Goal: Task Accomplishment & Management: Complete application form

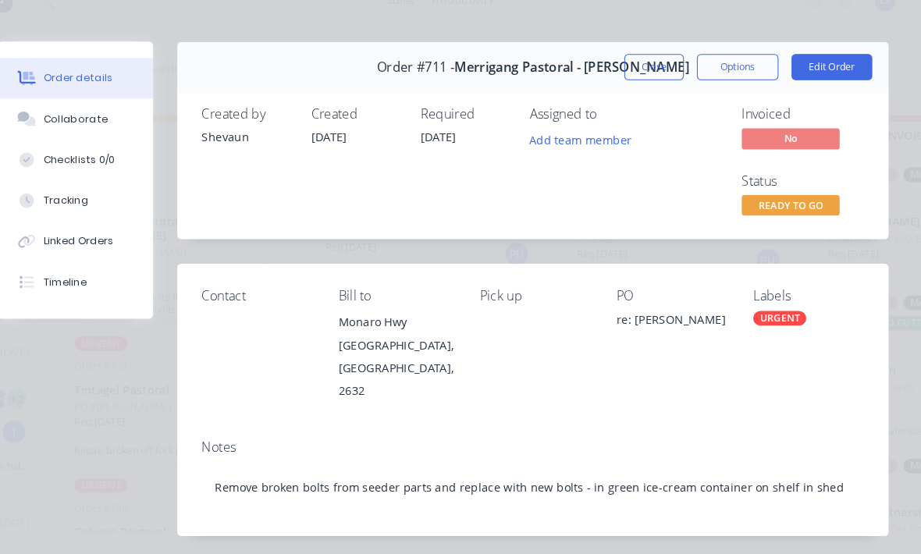
scroll to position [65, 0]
click at [637, 74] on button "Close" at bounding box center [665, 86] width 57 height 25
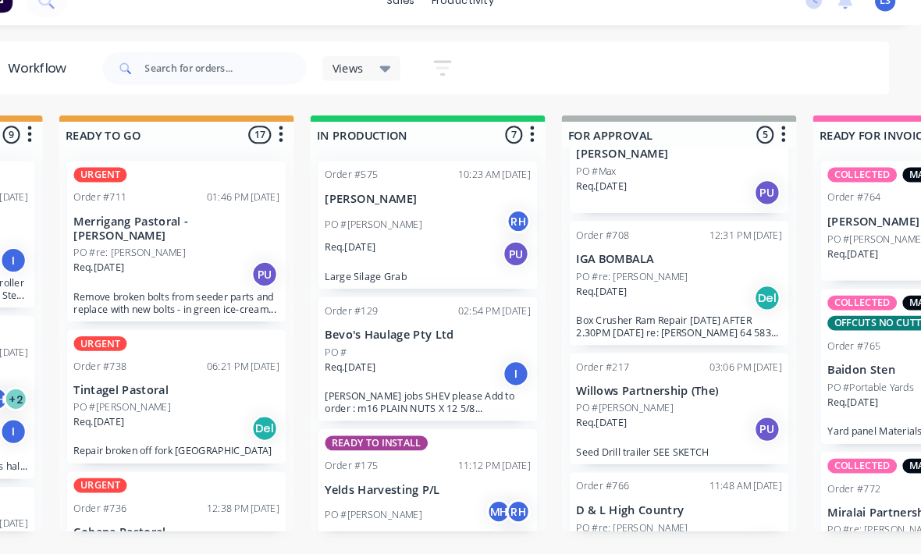
scroll to position [0, 619]
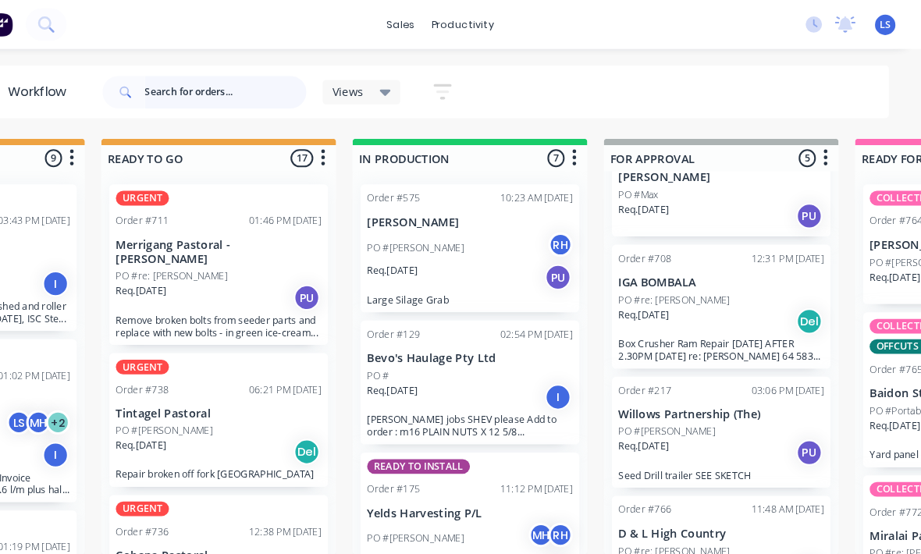
click at [178, 73] on input "text" at bounding box center [255, 88] width 155 height 31
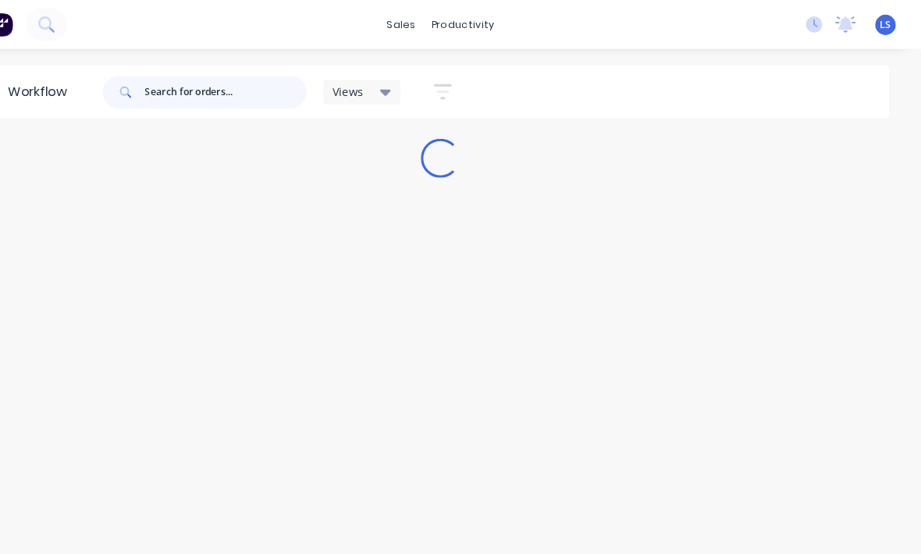
scroll to position [0, 0]
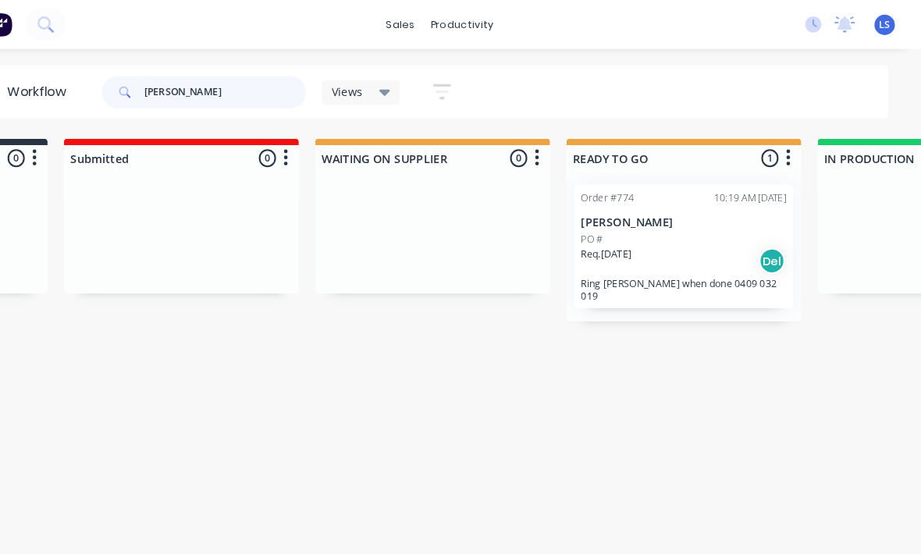
type input "[PERSON_NAME]"
click at [686, 255] on div "Req. [DATE] Del" at bounding box center [694, 250] width 197 height 27
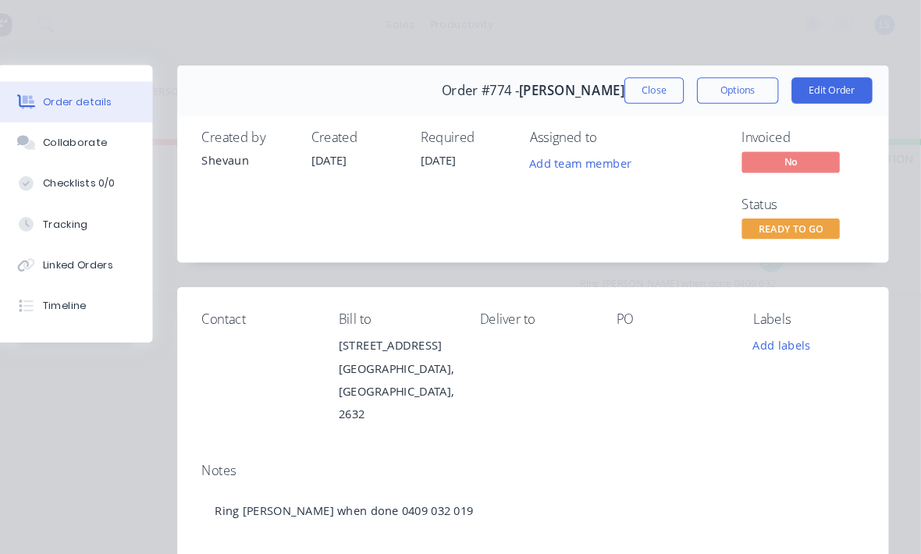
click at [802, 76] on button "Edit Order" at bounding box center [835, 86] width 77 height 25
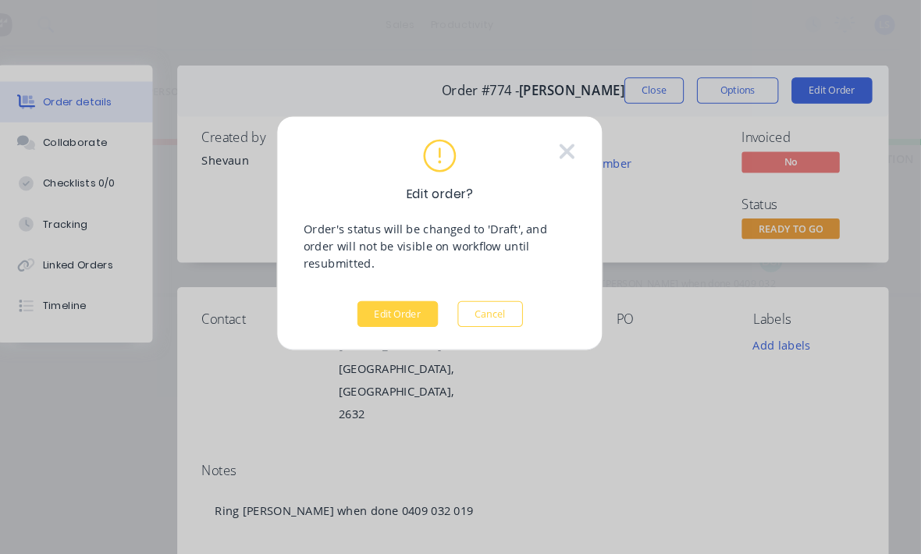
click at [394, 288] on button "Edit Order" at bounding box center [420, 300] width 77 height 25
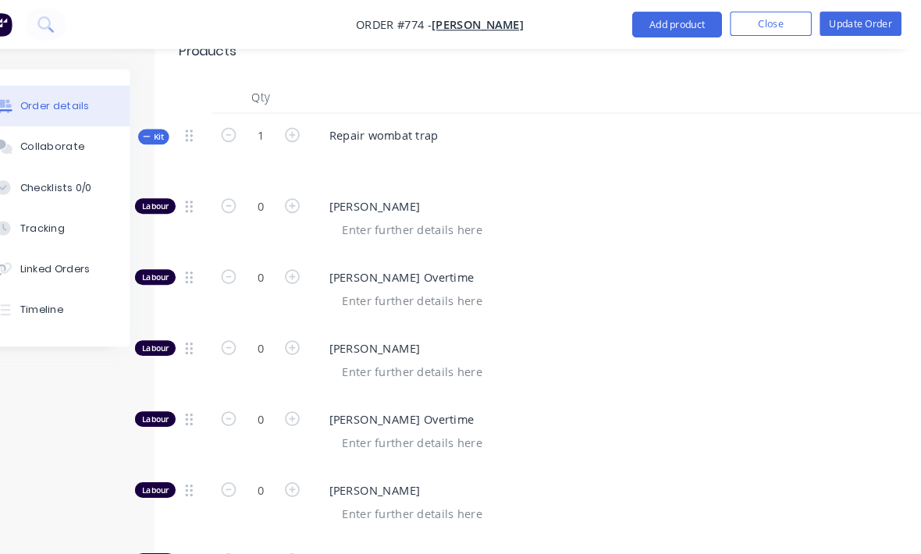
scroll to position [617, 0]
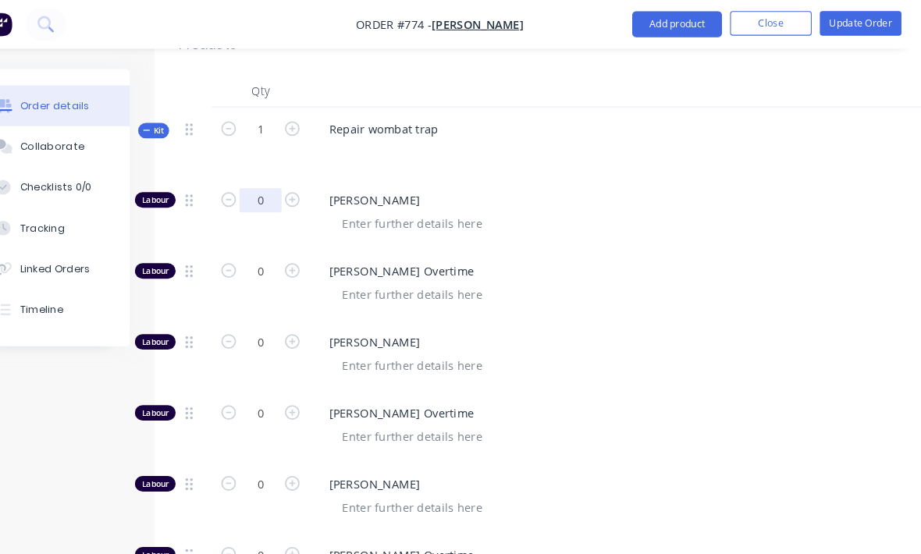
click at [269, 180] on input "0" at bounding box center [289, 191] width 41 height 23
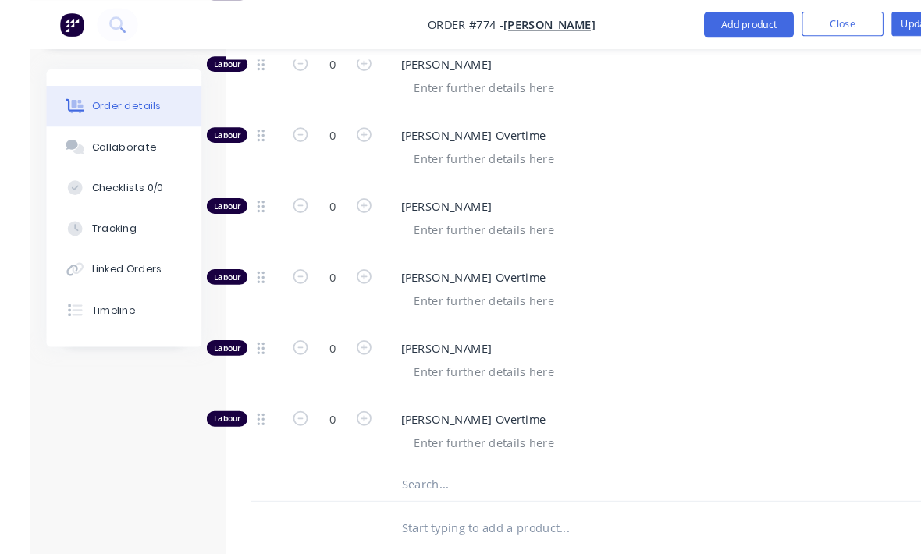
scroll to position [953, 0]
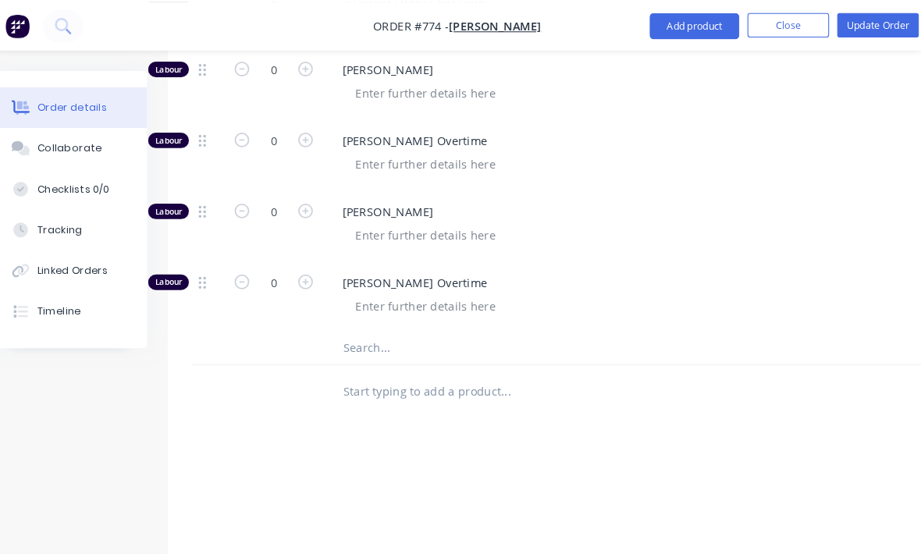
click at [415, 323] on input "text" at bounding box center [507, 331] width 312 height 31
type input "0.75"
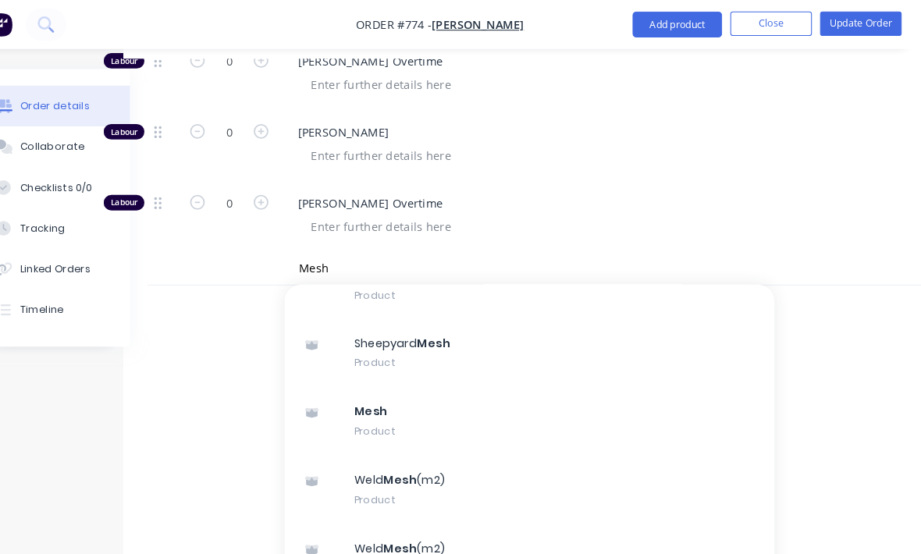
scroll to position [360, 0]
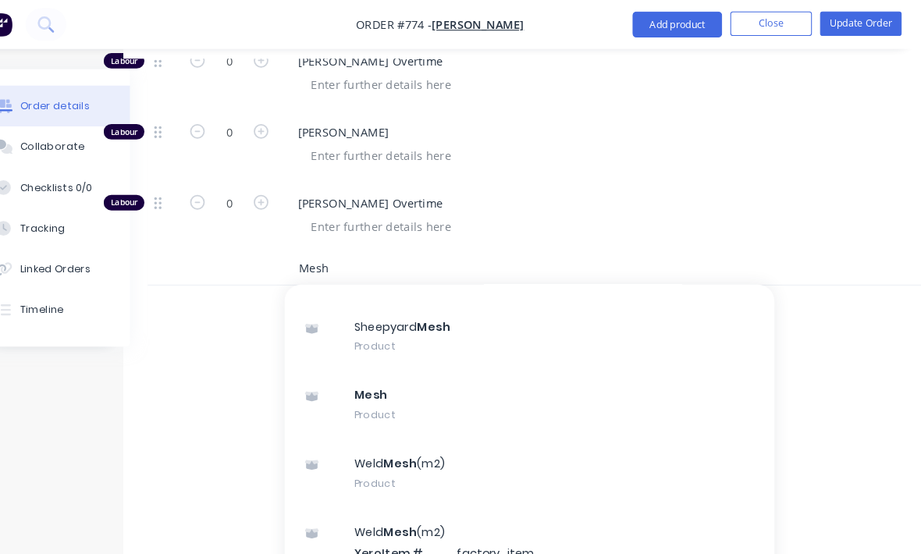
type input "Mesh"
click at [433, 423] on div "Weld Mesh (m2) Product" at bounding box center [546, 453] width 469 height 66
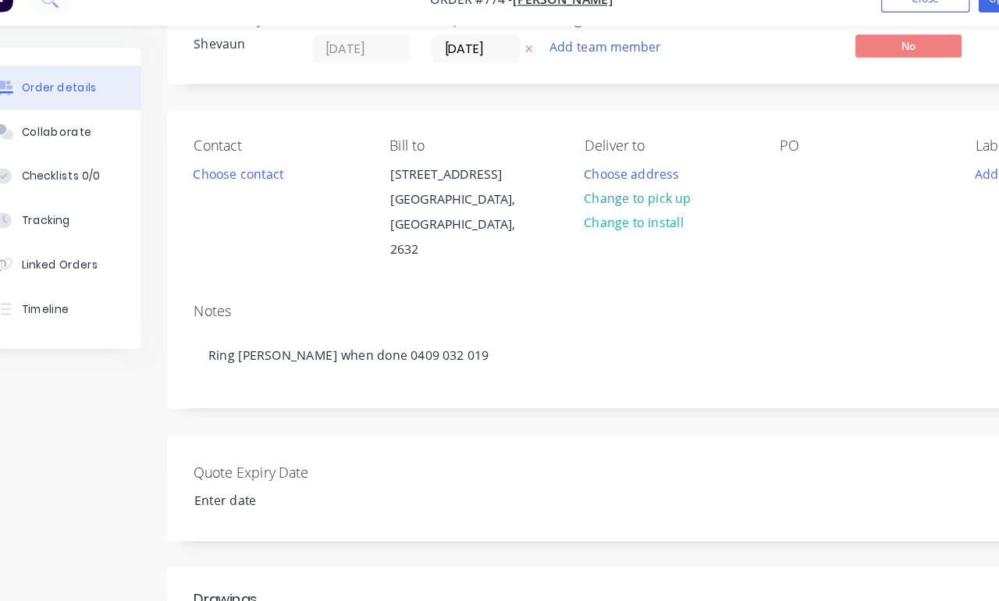
scroll to position [87, 40]
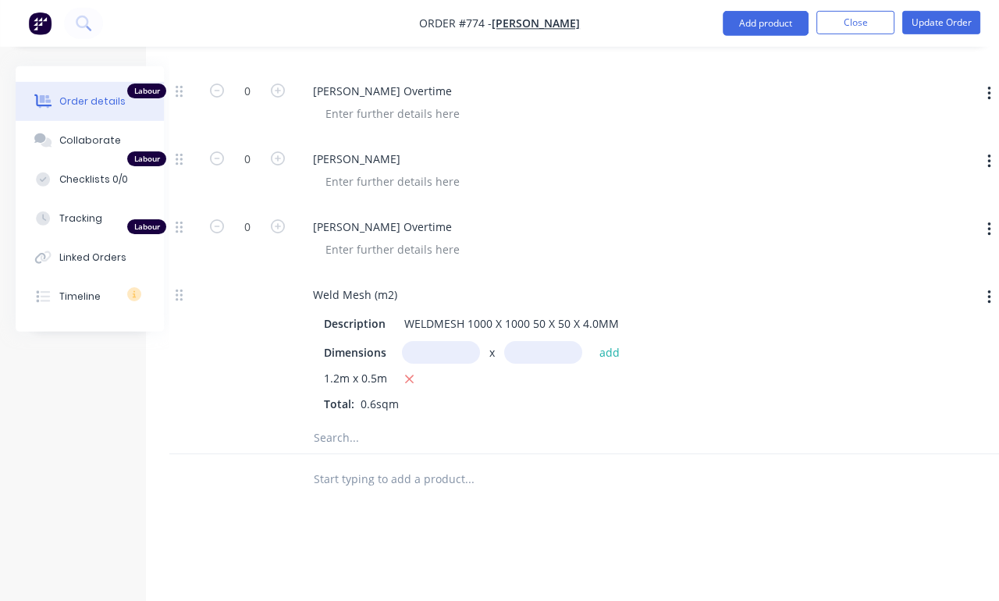
click at [342, 422] on input "text" at bounding box center [469, 437] width 312 height 31
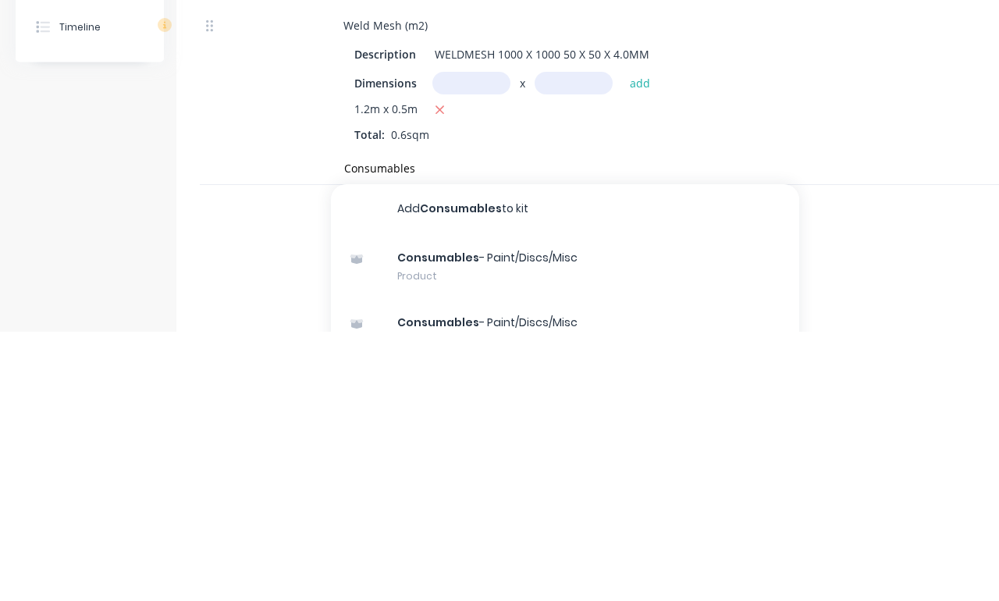
scroll to position [1166, 11]
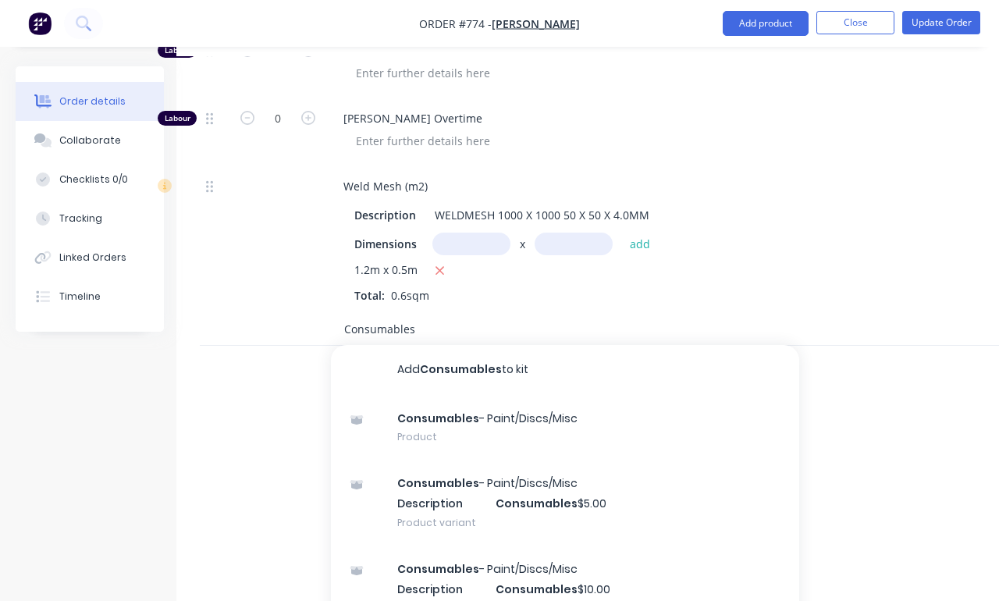
type input "Consumables"
click at [627, 477] on div "Consumables - Paint/Discs/Misc Description Consumables $5.00 Product variant" at bounding box center [565, 503] width 469 height 86
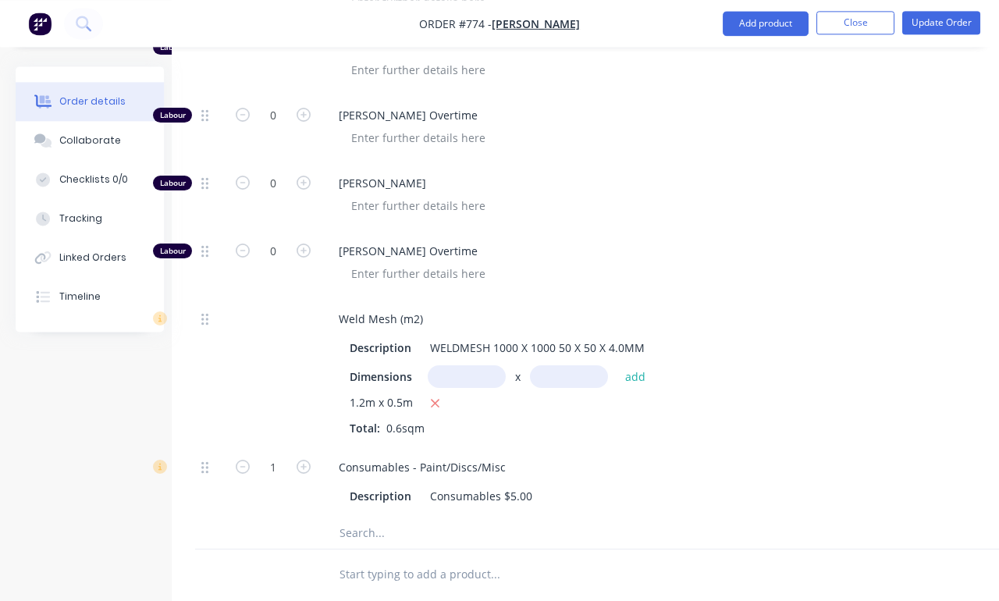
scroll to position [1031, 15]
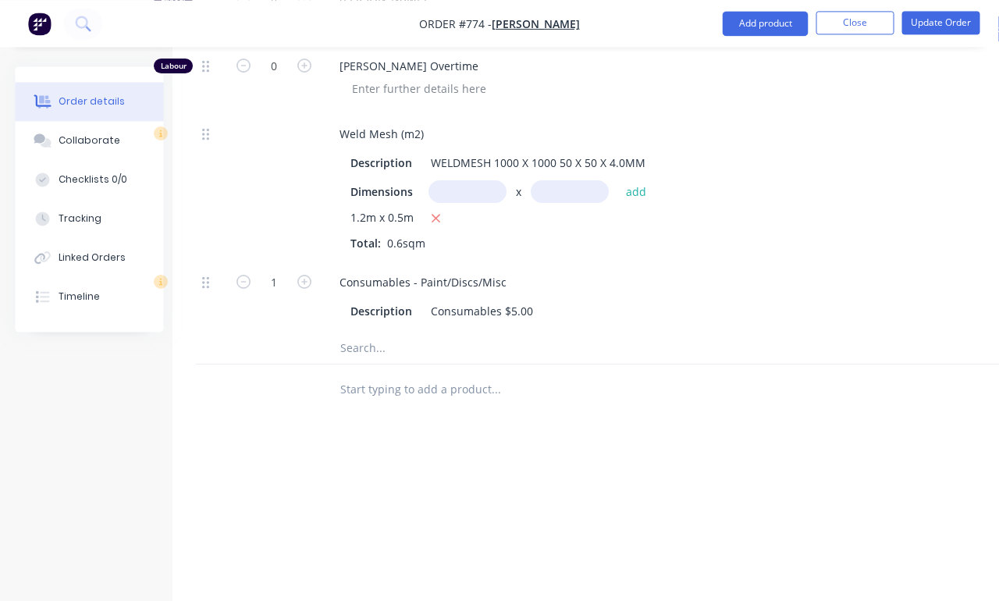
click at [921, 12] on button "Update Order" at bounding box center [942, 22] width 78 height 23
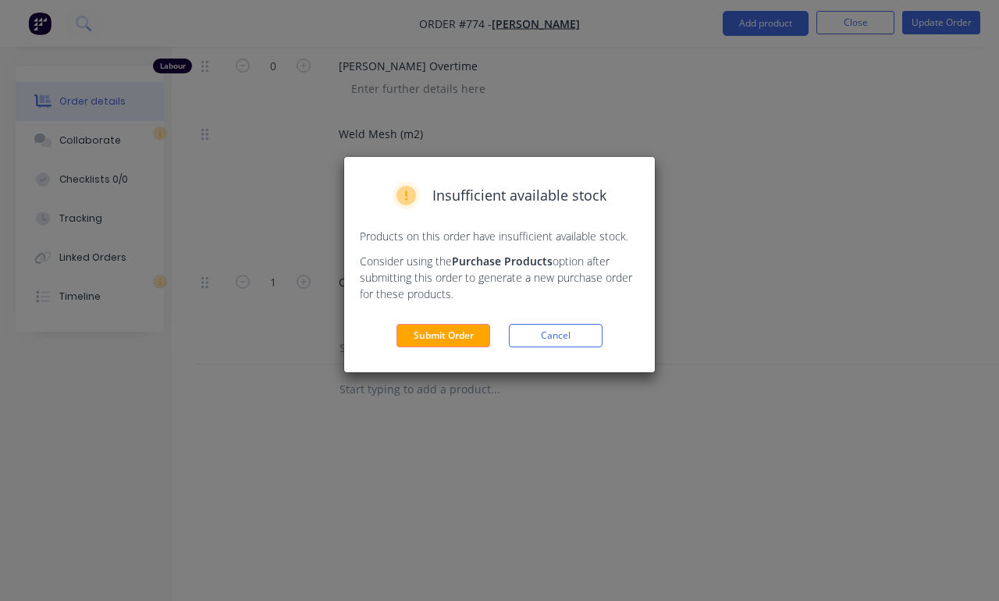
click at [465, 347] on button "Submit Order" at bounding box center [444, 335] width 94 height 23
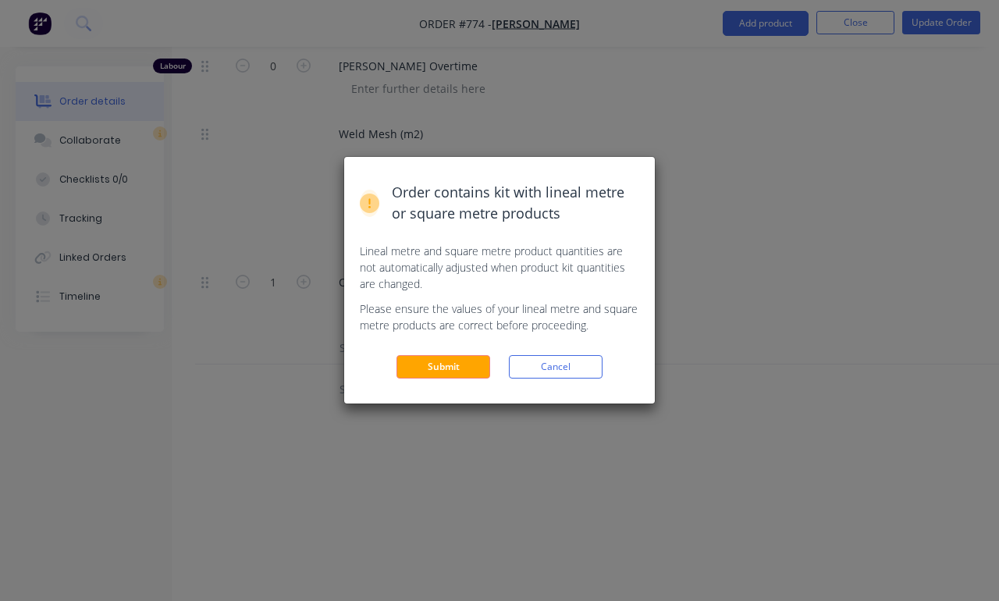
click at [447, 373] on button "Submit" at bounding box center [444, 366] width 94 height 23
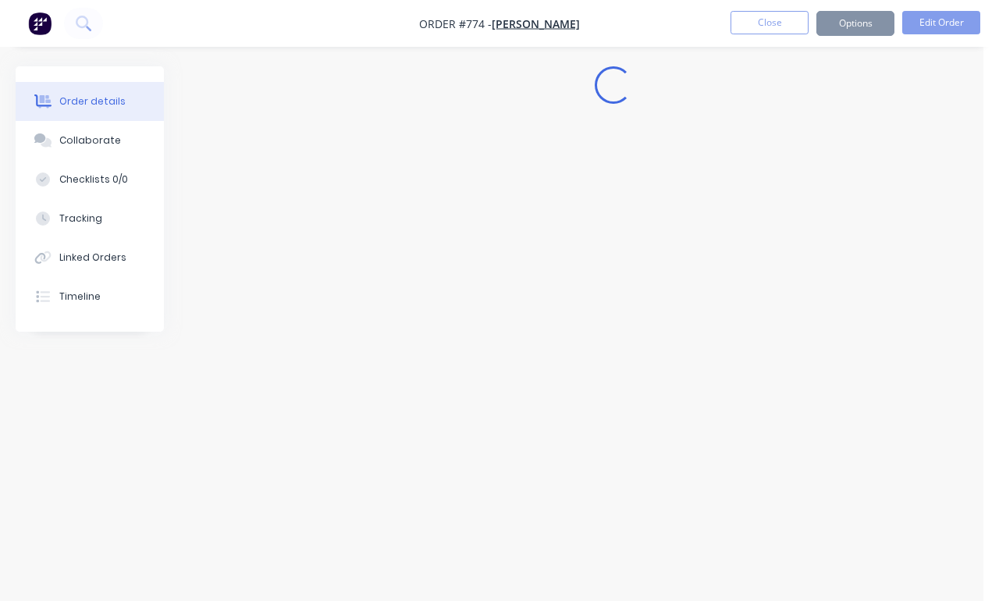
scroll to position [55, 16]
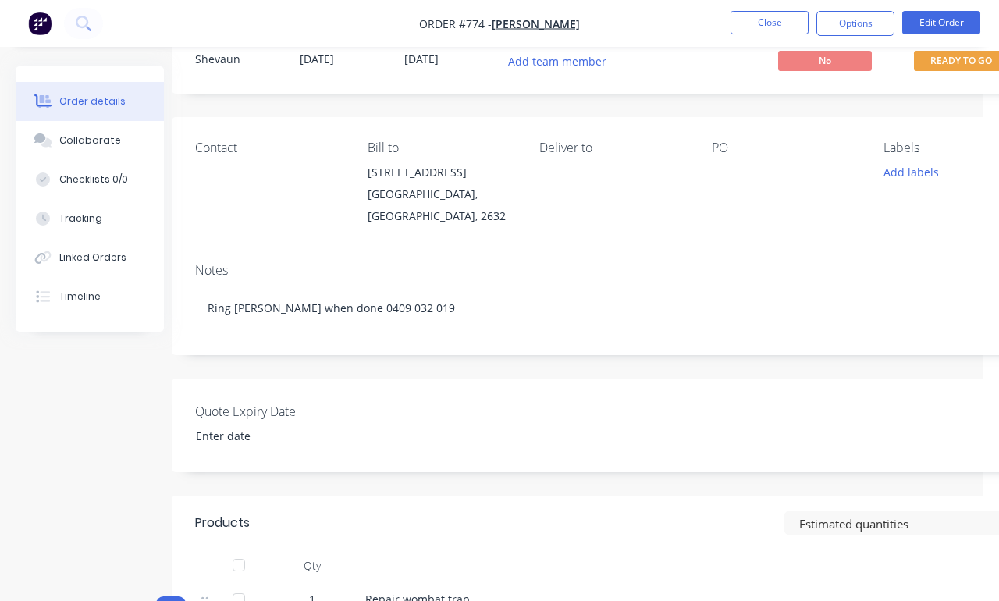
click at [921, 69] on span "READY TO GO" at bounding box center [961, 61] width 94 height 20
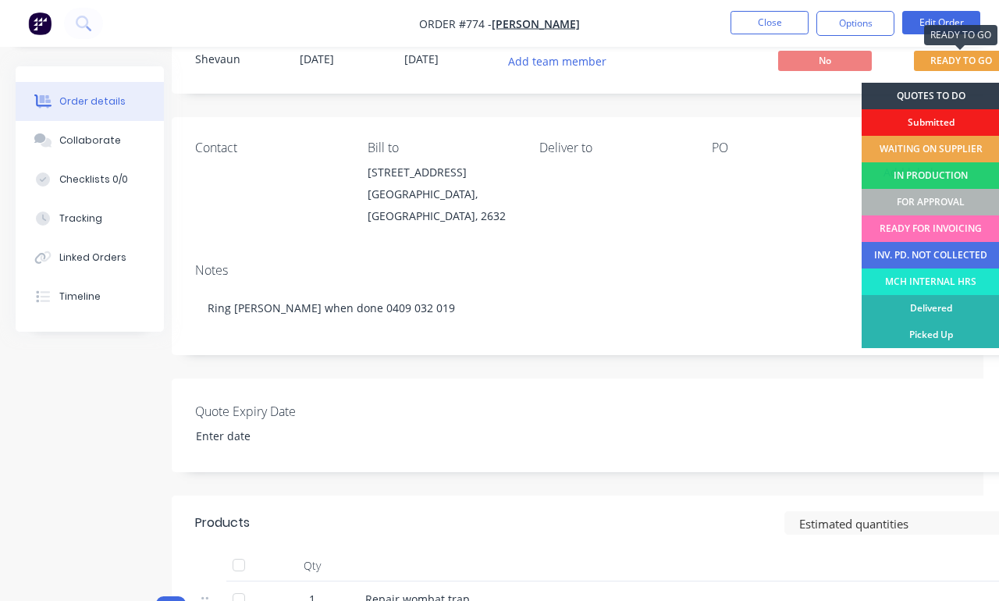
click at [921, 198] on div "FOR APPROVAL" at bounding box center [931, 202] width 138 height 27
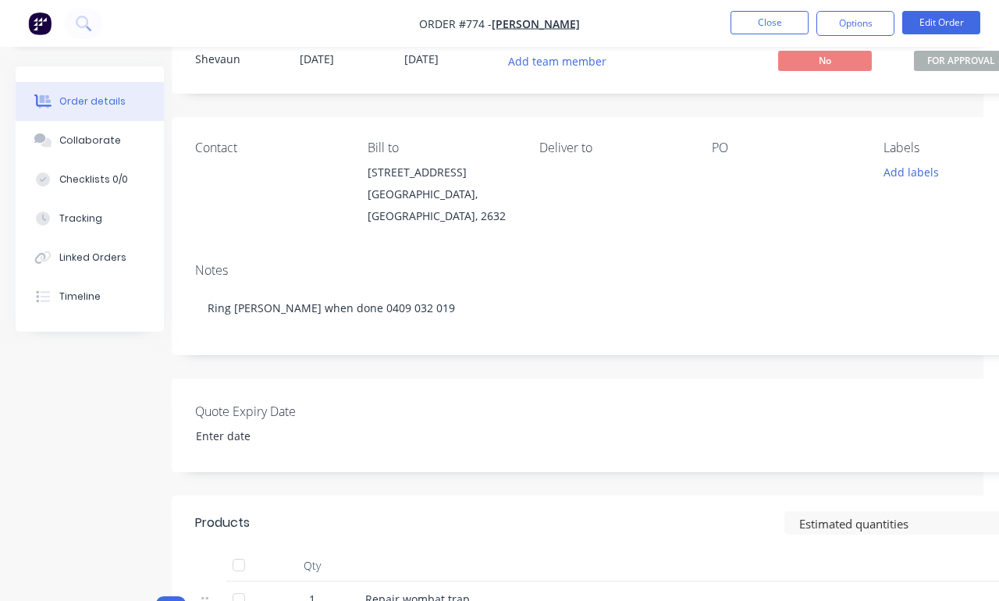
click at [785, 21] on button "Close" at bounding box center [770, 22] width 78 height 23
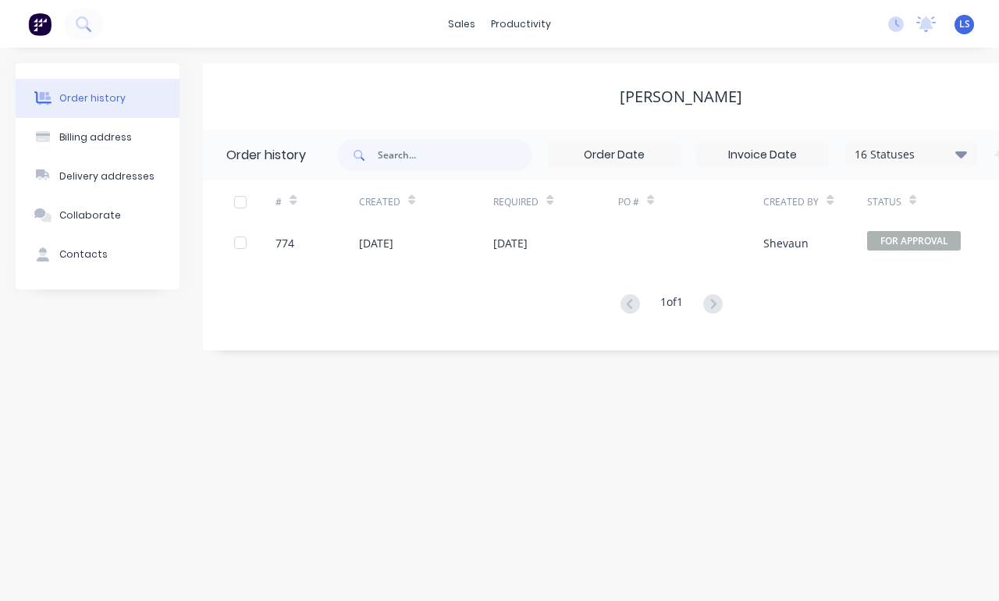
click at [89, 23] on icon at bounding box center [83, 23] width 15 height 15
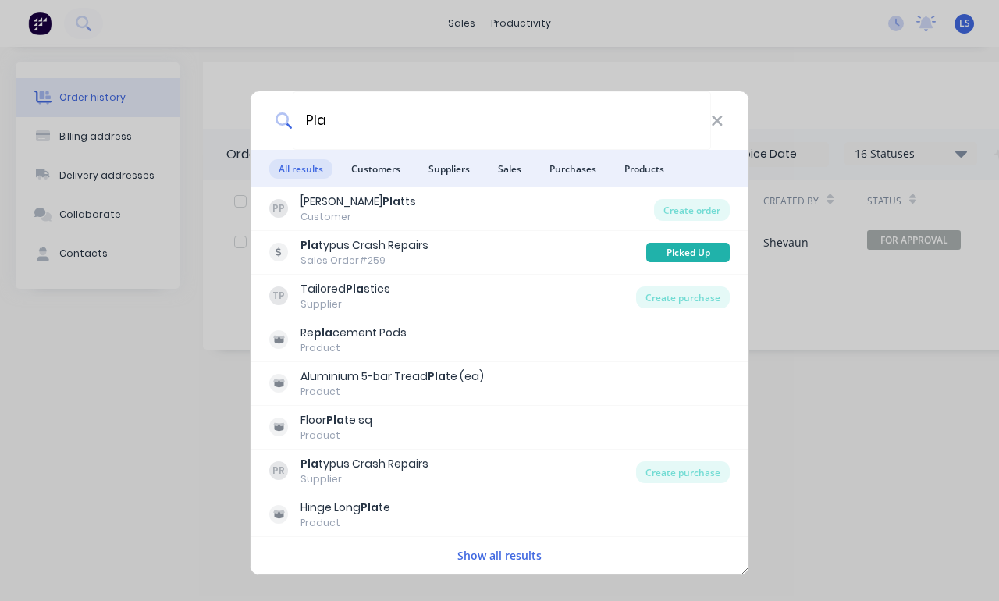
type input "Plat"
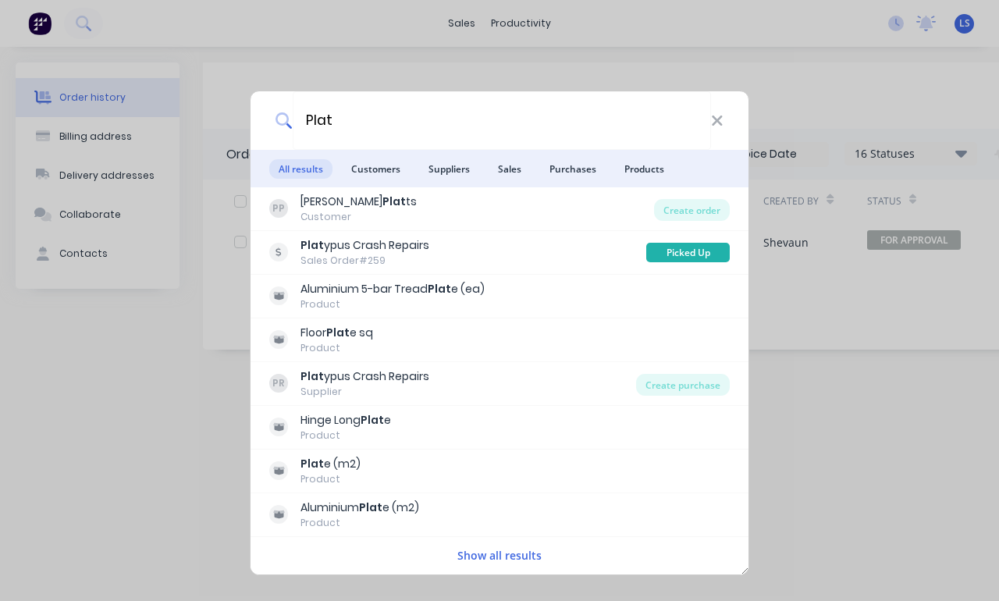
click at [697, 382] on div "Create purchase" at bounding box center [683, 385] width 94 height 22
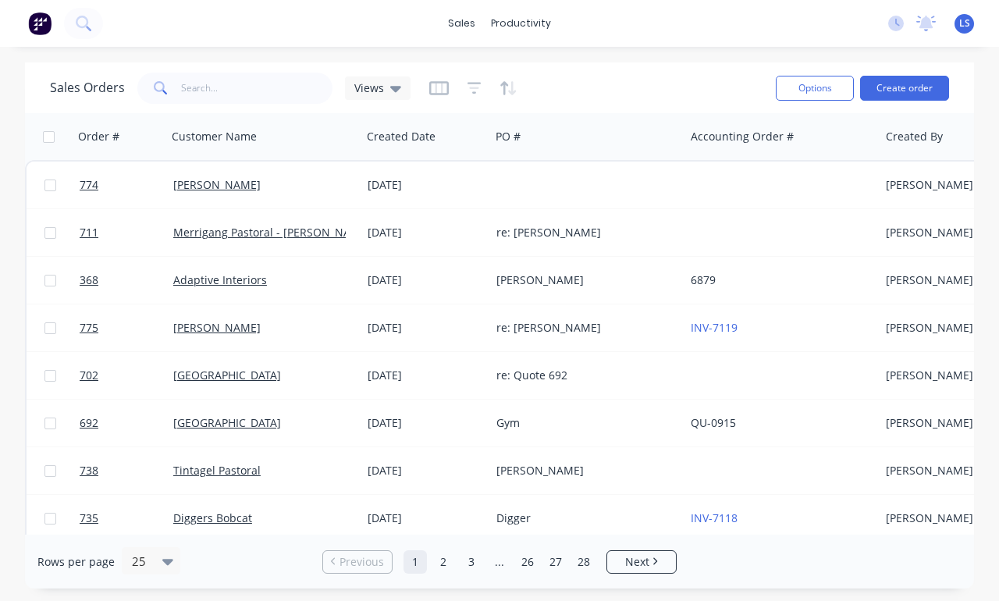
click at [84, 17] on icon at bounding box center [82, 22] width 12 height 12
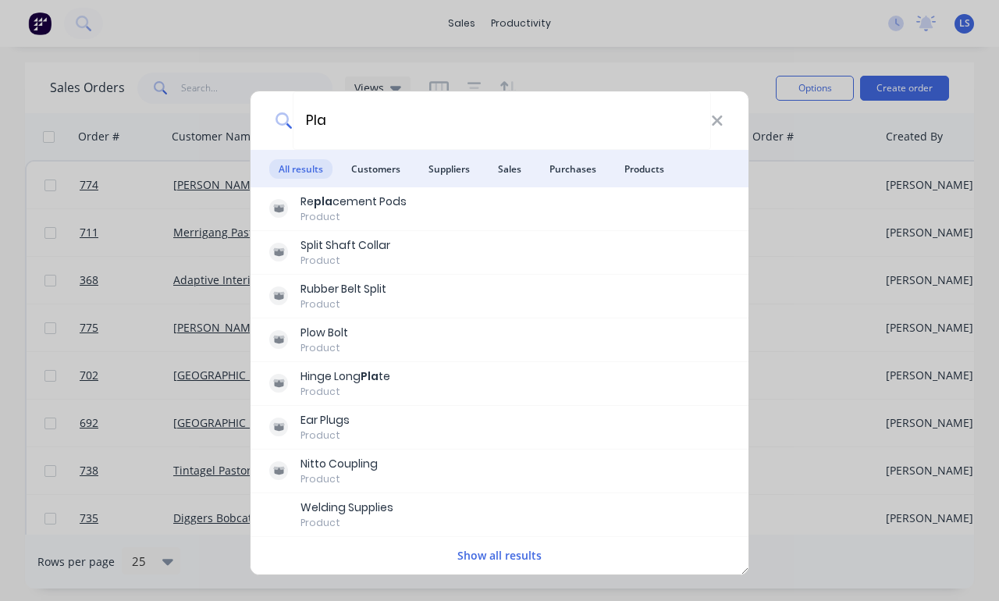
type input "Plat"
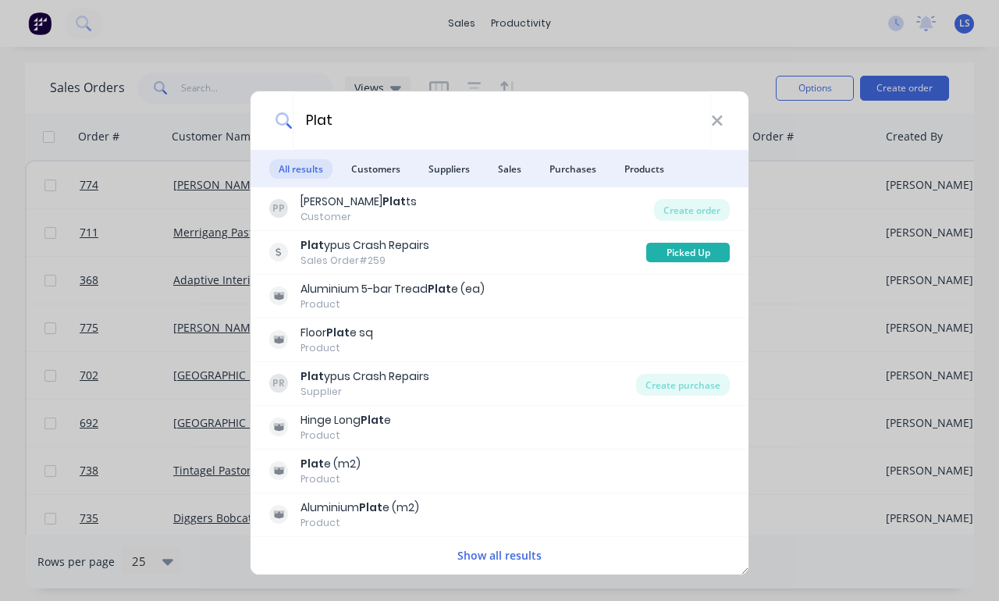
click at [657, 384] on div "Create purchase" at bounding box center [683, 385] width 94 height 22
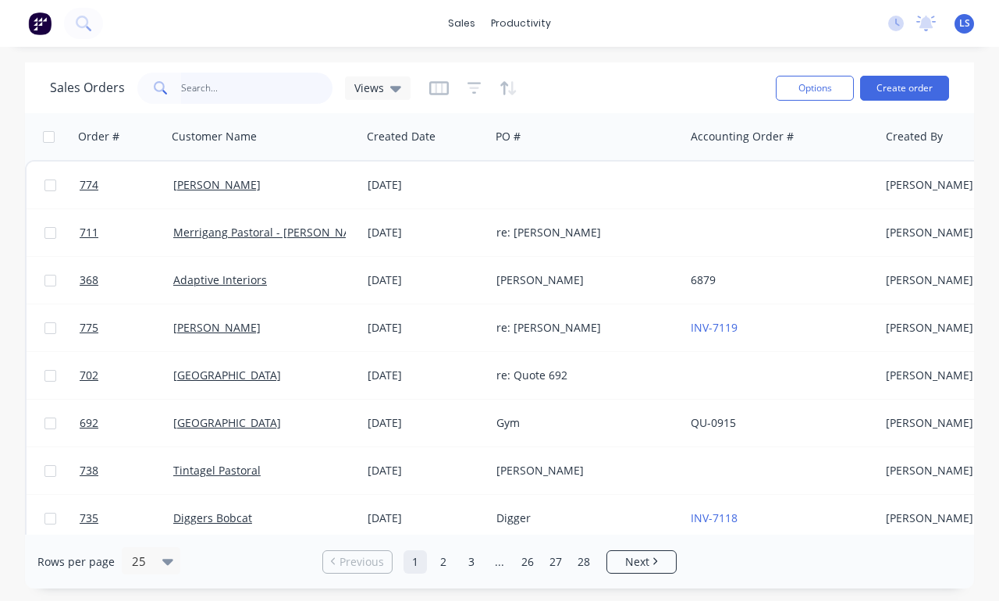
click at [229, 94] on input "text" at bounding box center [257, 88] width 152 height 31
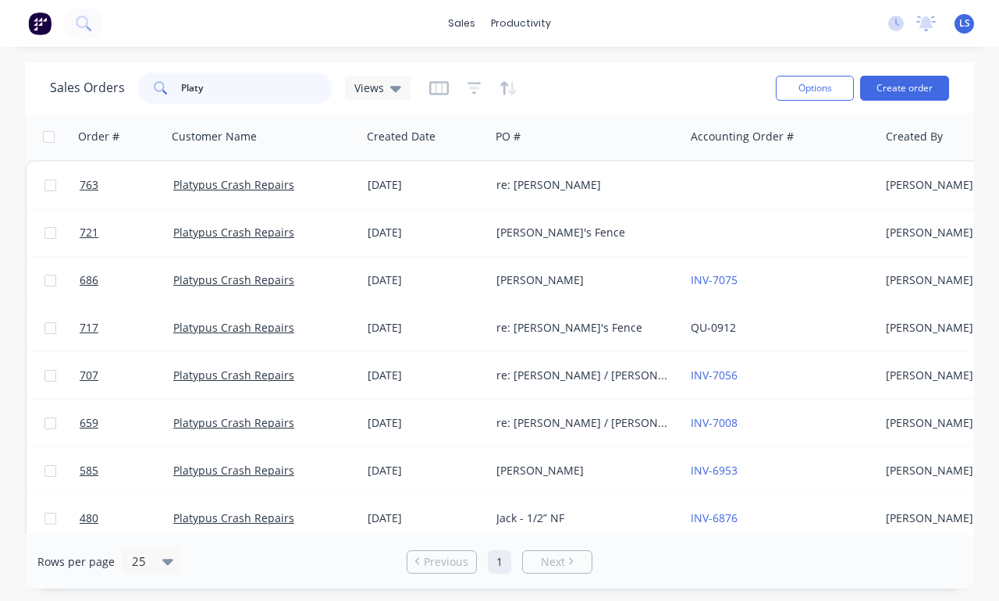
click at [253, 91] on input "Platy" at bounding box center [257, 88] width 152 height 31
type input "P"
click at [79, 9] on button at bounding box center [83, 23] width 39 height 31
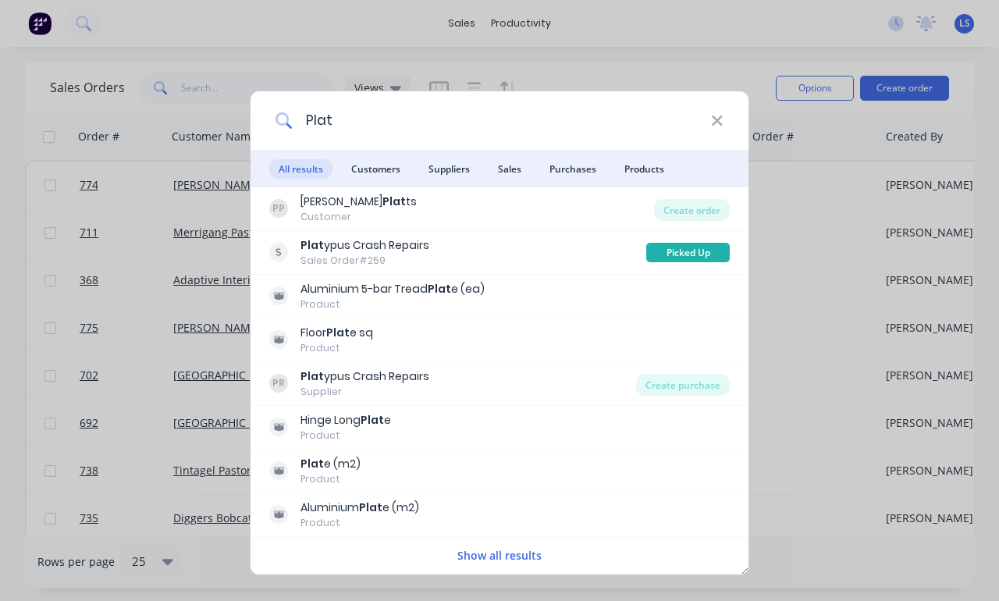
type input "Plat"
click at [378, 173] on span "Customers" at bounding box center [376, 169] width 68 height 20
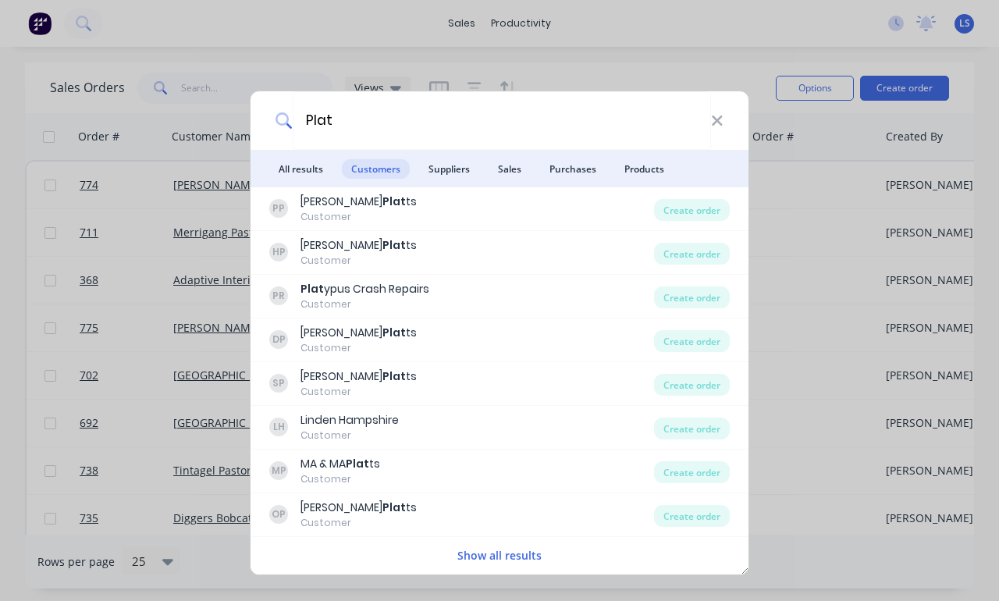
click at [681, 303] on div "Create order" at bounding box center [692, 298] width 76 height 22
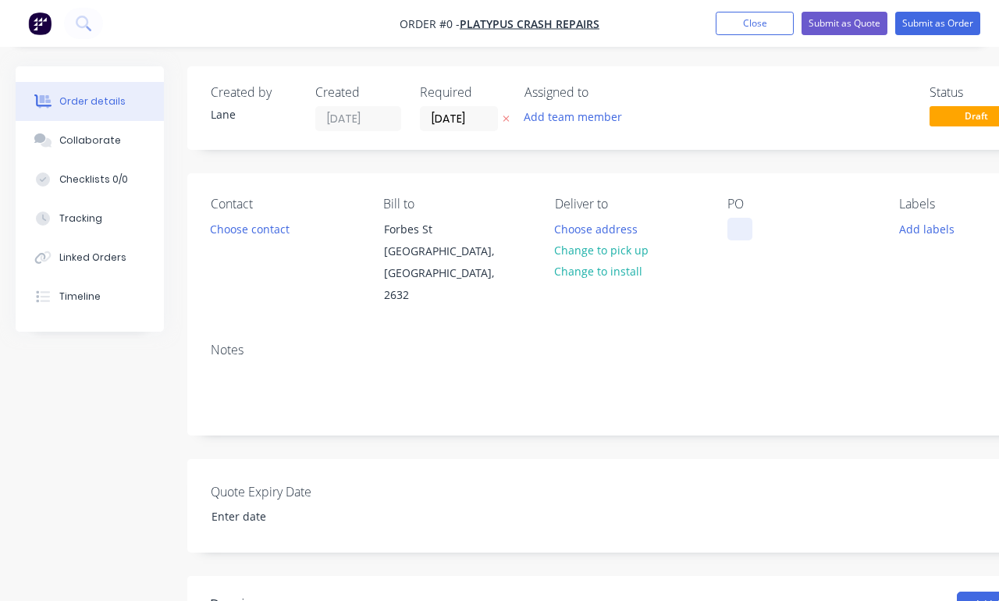
click at [729, 239] on div at bounding box center [740, 229] width 25 height 23
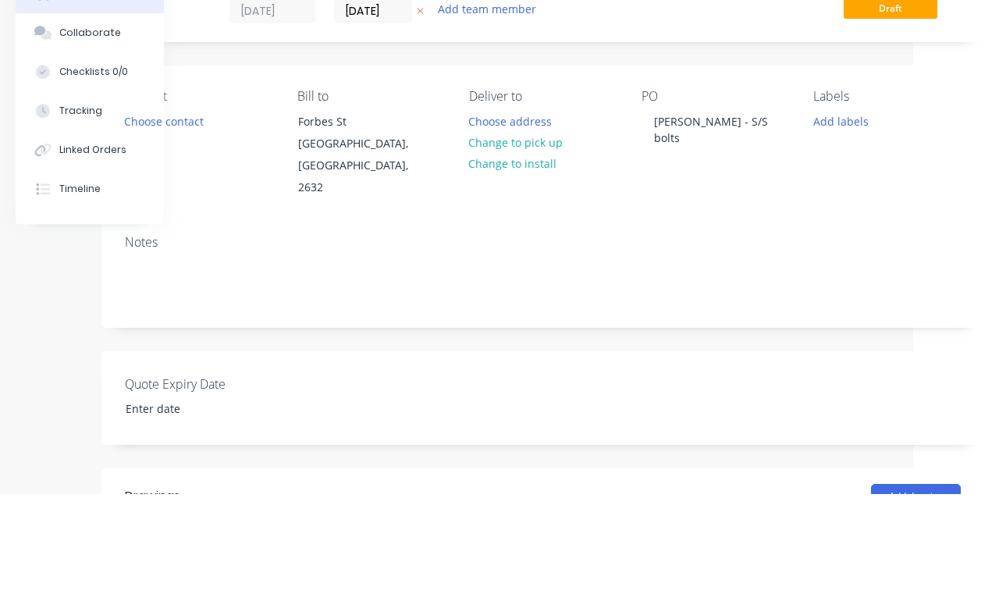
scroll to position [108, 87]
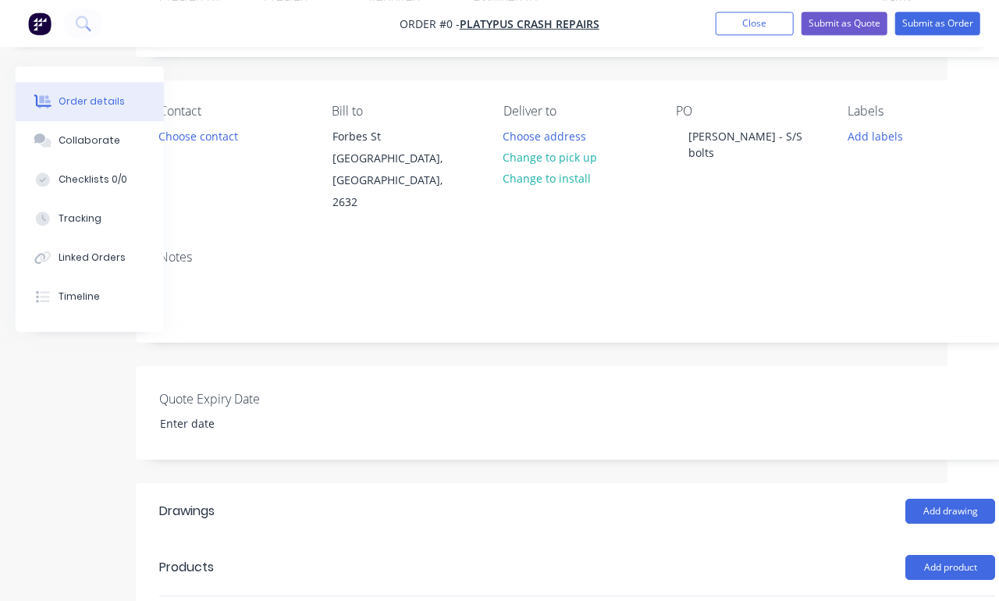
click at [870, 136] on div "Order details Collaborate Checklists 0/0 Tracking Linked Orders Timeline Order …" at bounding box center [491, 449] width 1086 height 953
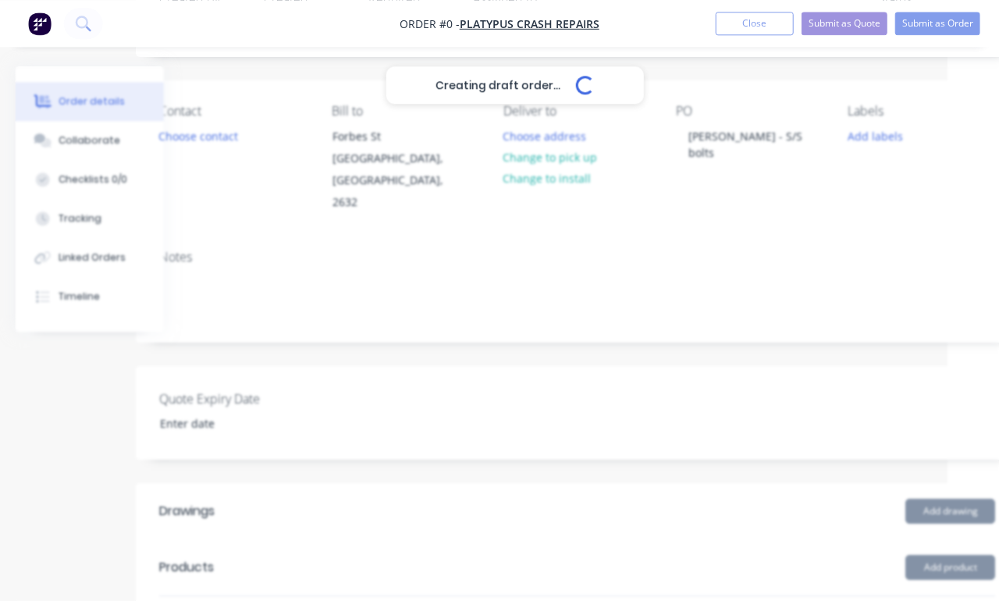
scroll to position [93, 52]
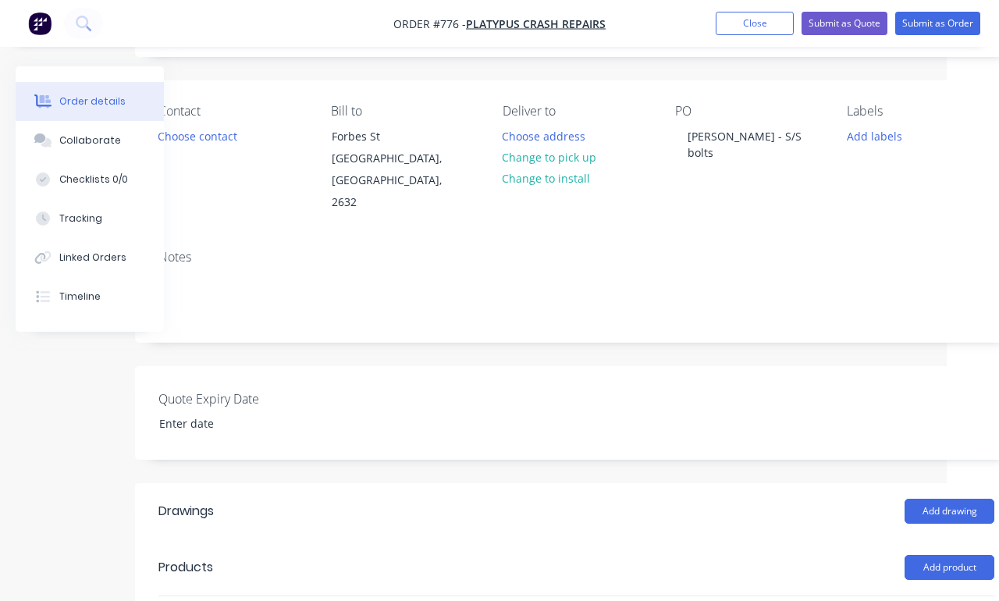
click at [901, 135] on button "Add labels" at bounding box center [875, 135] width 72 height 21
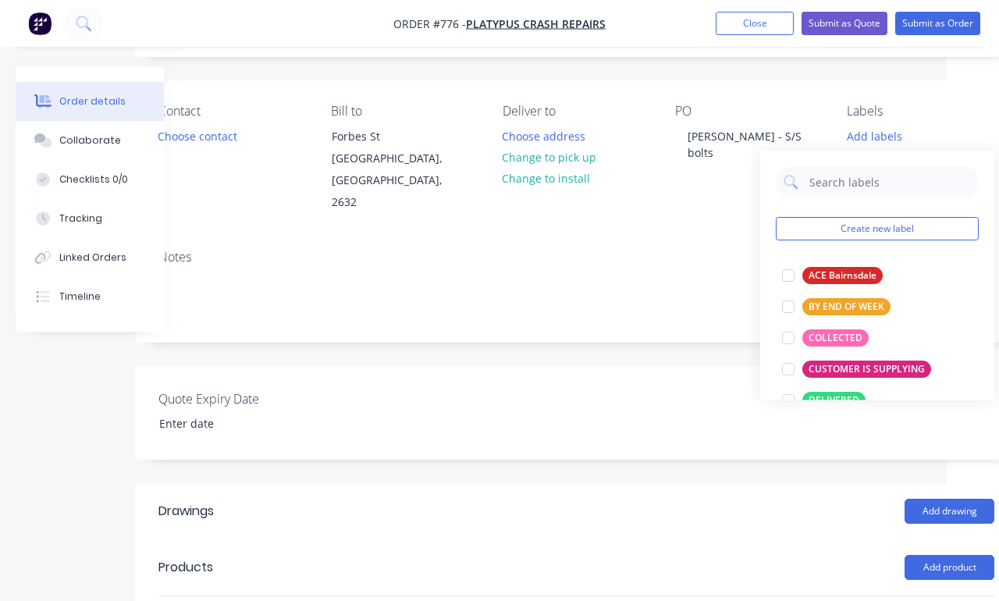
click at [792, 335] on div at bounding box center [788, 337] width 31 height 31
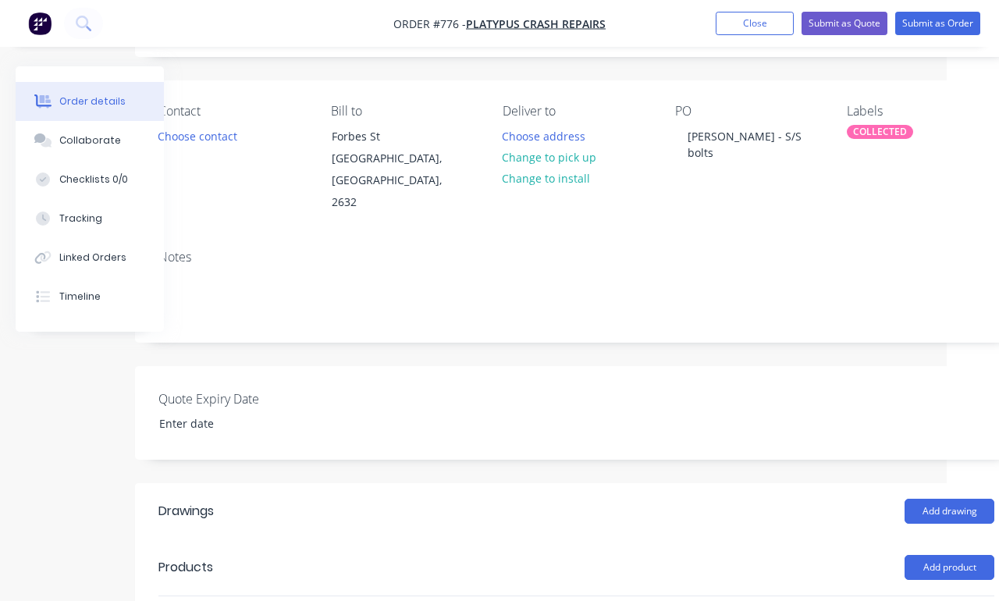
click at [811, 420] on div "Quote Expiry Date" at bounding box center [576, 413] width 883 height 94
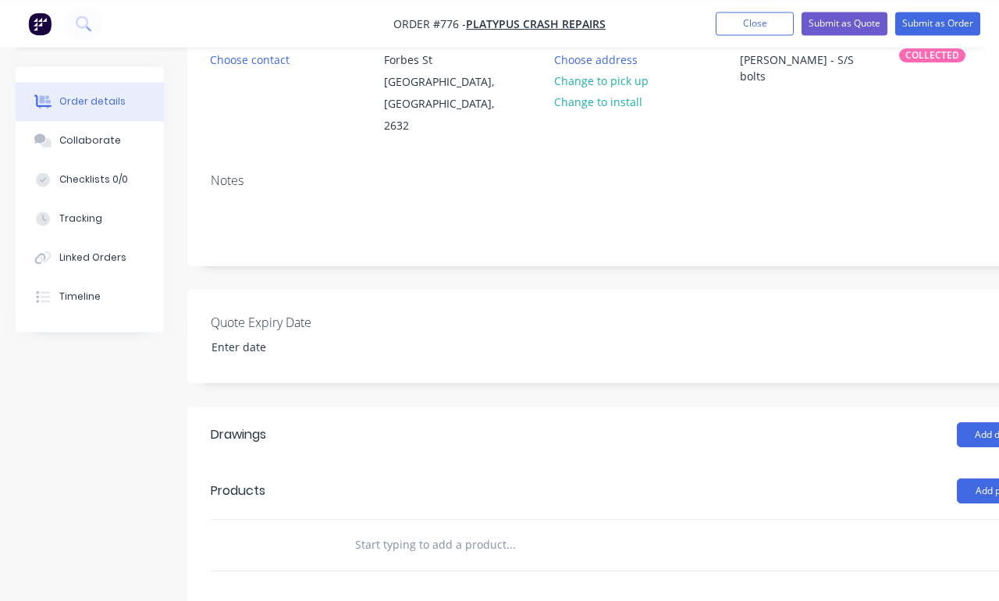
scroll to position [176, 0]
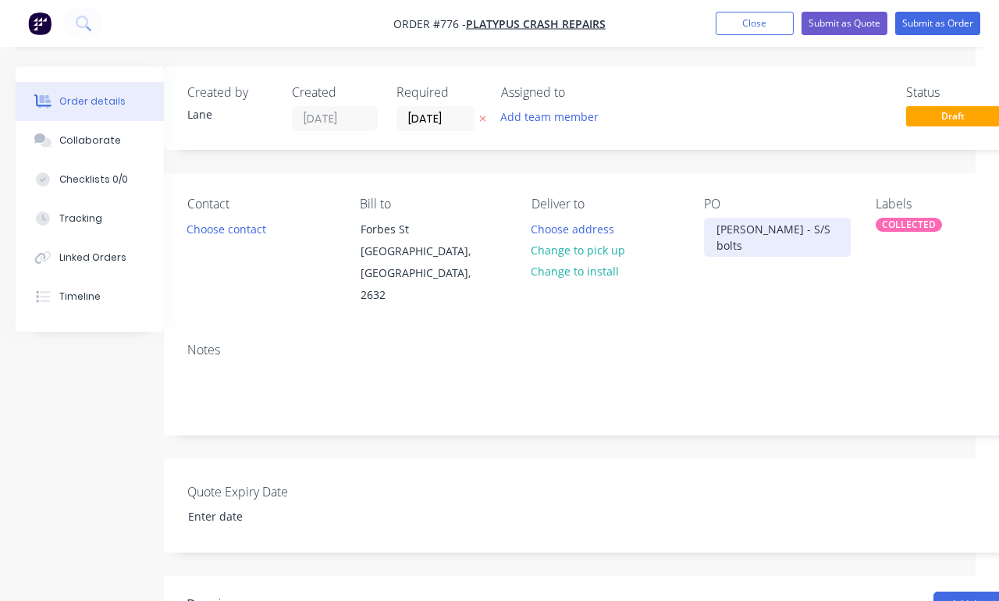
click at [771, 238] on div "Jack - S/S bolts" at bounding box center [778, 237] width 148 height 39
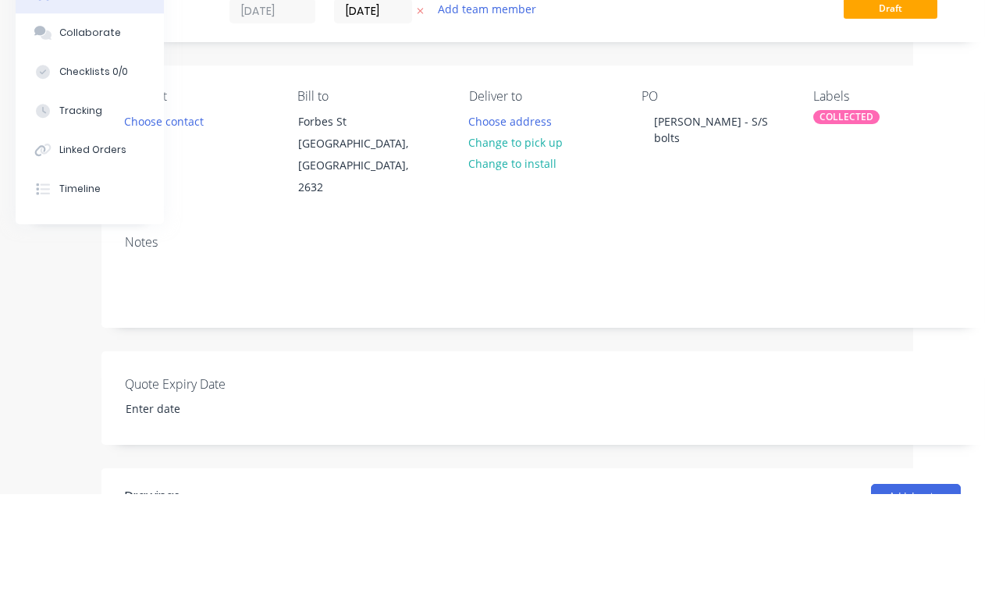
scroll to position [108, 87]
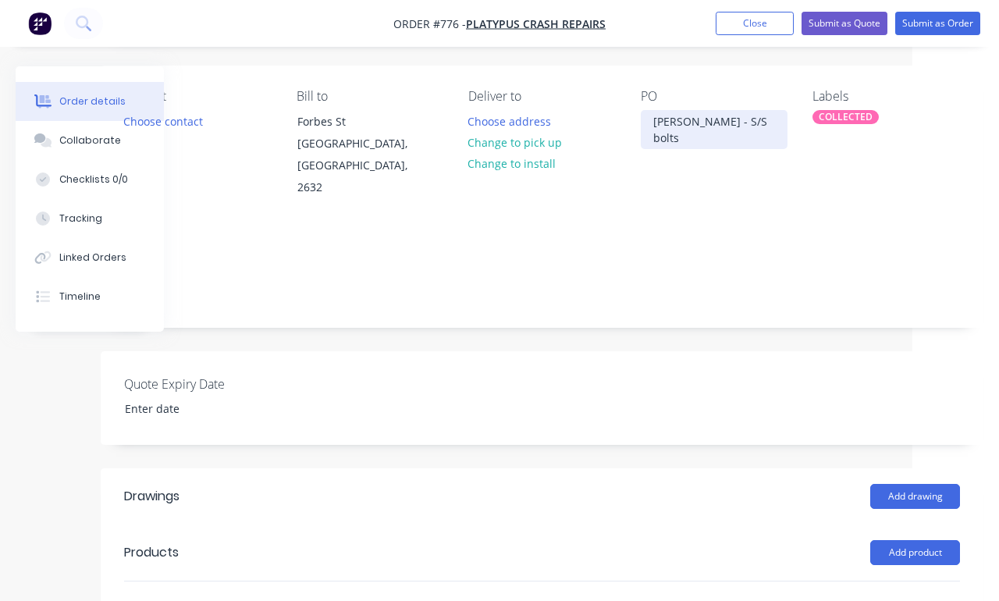
click at [713, 127] on div "Jack - S/S bolts" at bounding box center [715, 129] width 148 height 39
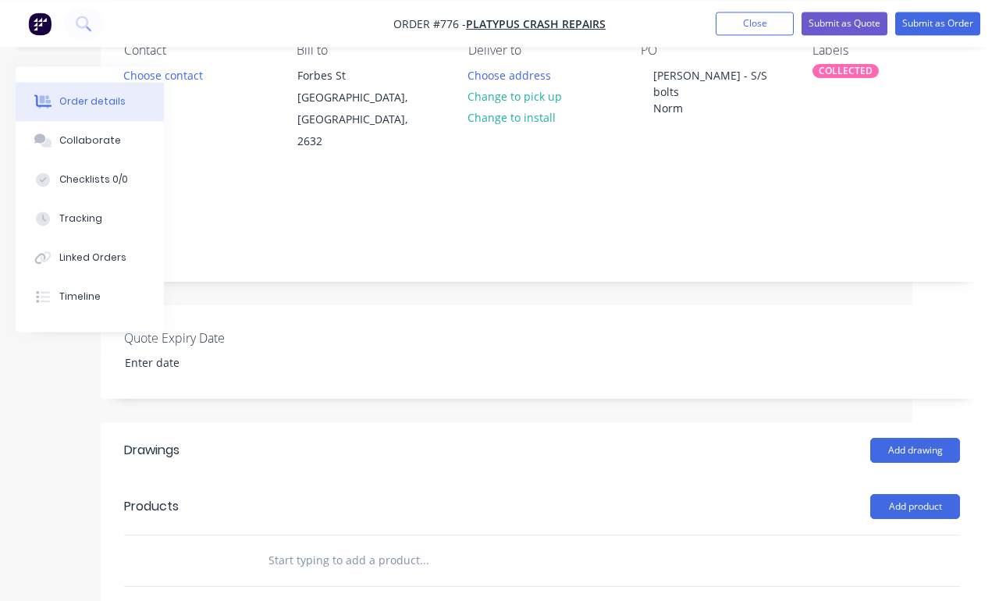
scroll to position [154, 87]
click at [914, 494] on button "Add product" at bounding box center [916, 506] width 90 height 25
click at [886, 535] on div "Product catalogue" at bounding box center [886, 546] width 120 height 23
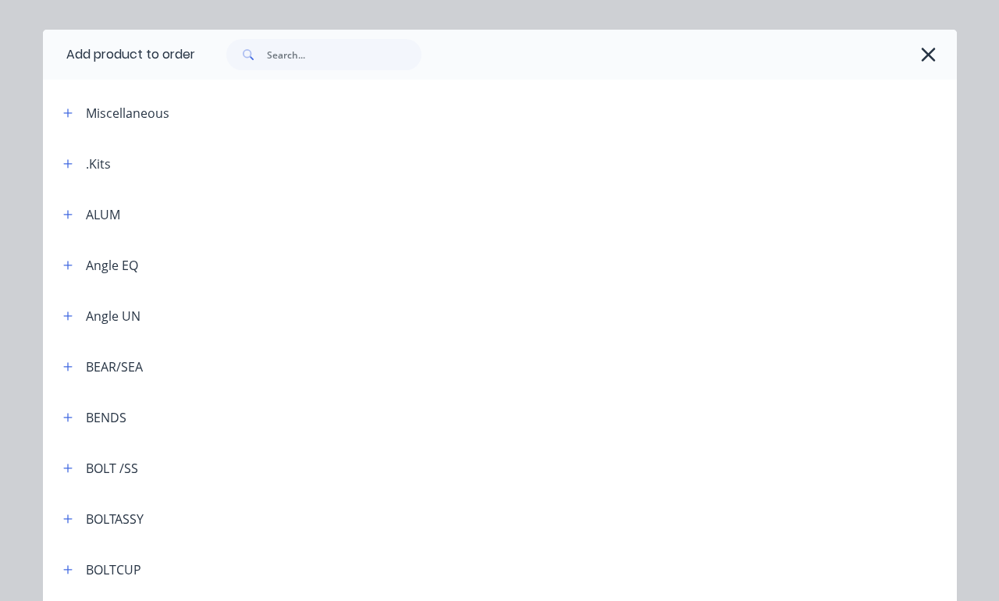
scroll to position [32, 0]
click at [73, 469] on button "button" at bounding box center [69, 469] width 20 height 20
click at [260, 518] on span "Stainless Steel Bolt" at bounding box center [473, 513] width 643 height 16
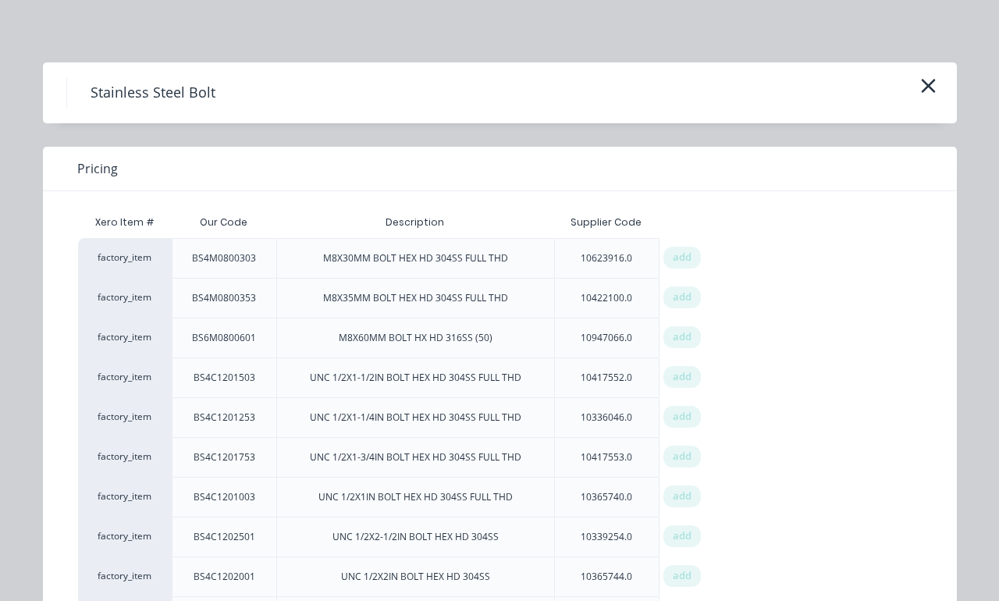
click at [686, 255] on span "add" at bounding box center [682, 258] width 19 height 16
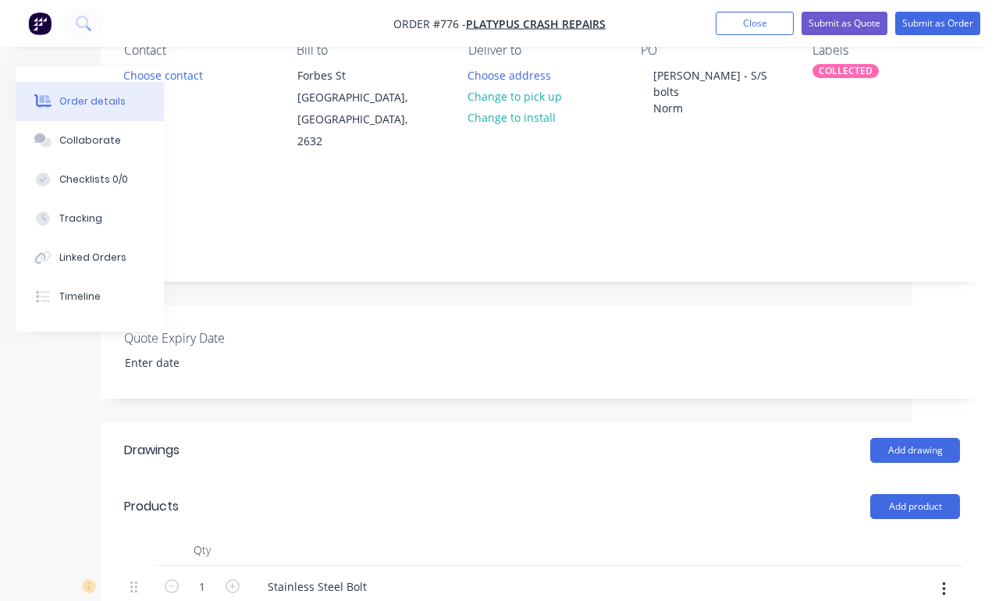
click at [233, 554] on icon "button" at bounding box center [233, 586] width 14 height 14
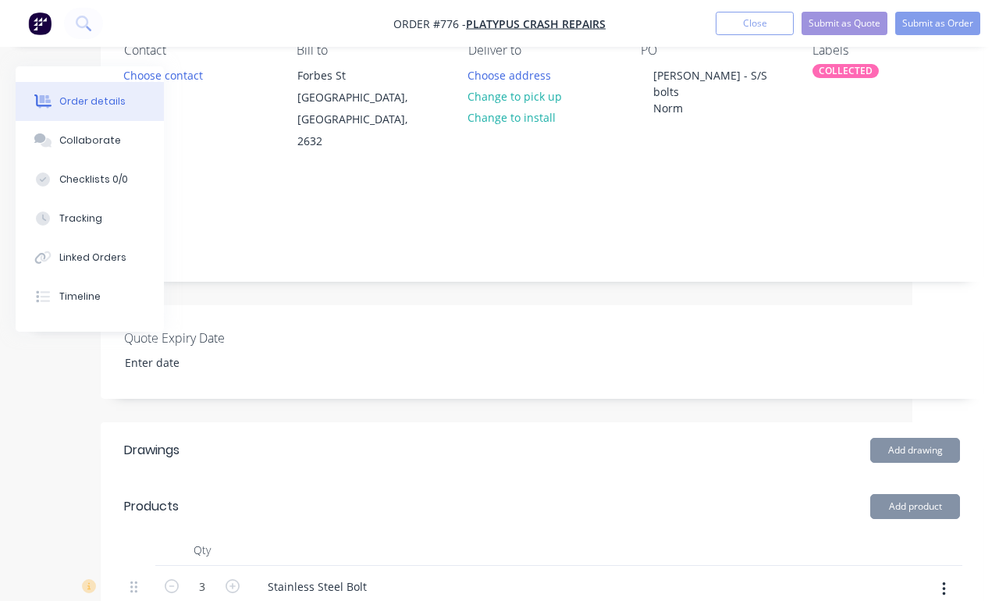
click at [234, 554] on icon "button" at bounding box center [233, 586] width 14 height 14
type input "4"
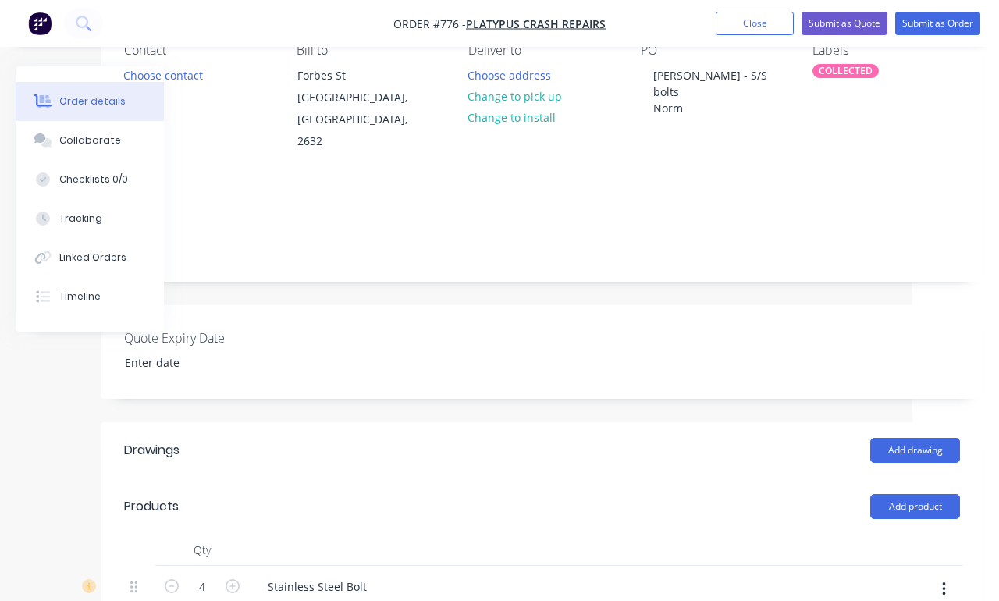
click at [921, 18] on button "Submit as Order" at bounding box center [938, 23] width 85 height 23
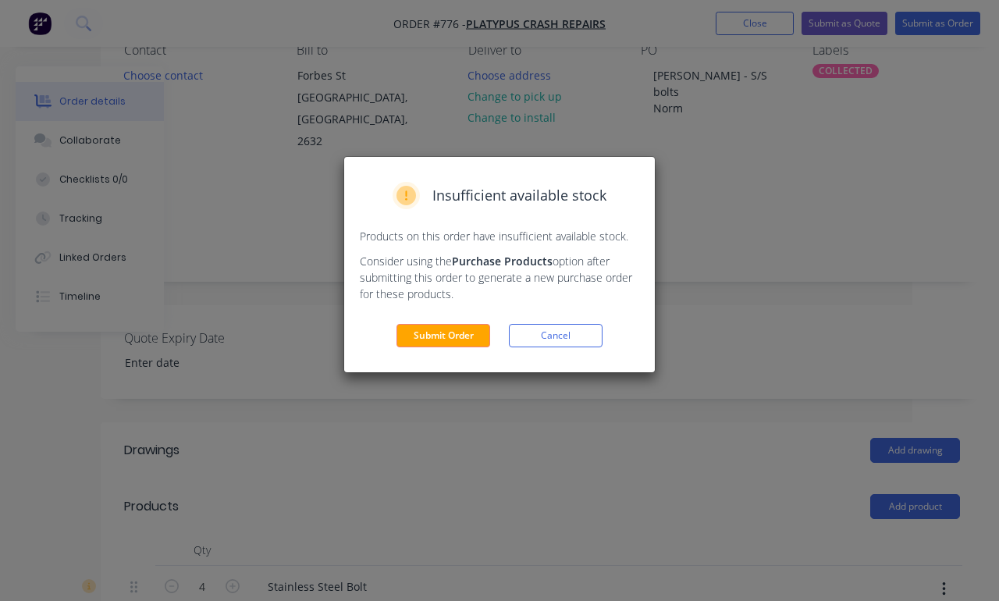
click at [442, 334] on button "Submit Order" at bounding box center [444, 335] width 94 height 23
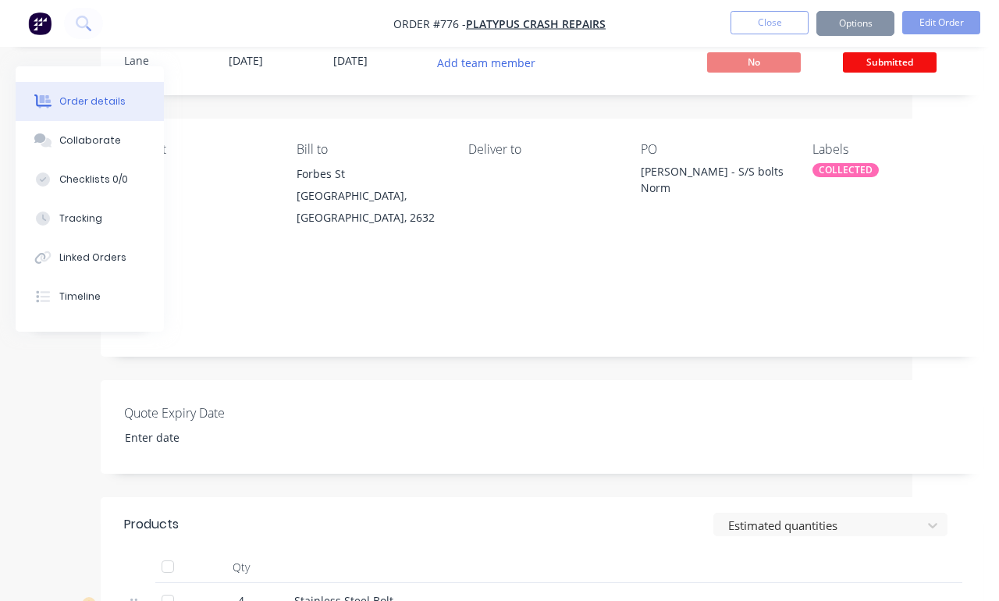
scroll to position [55, 87]
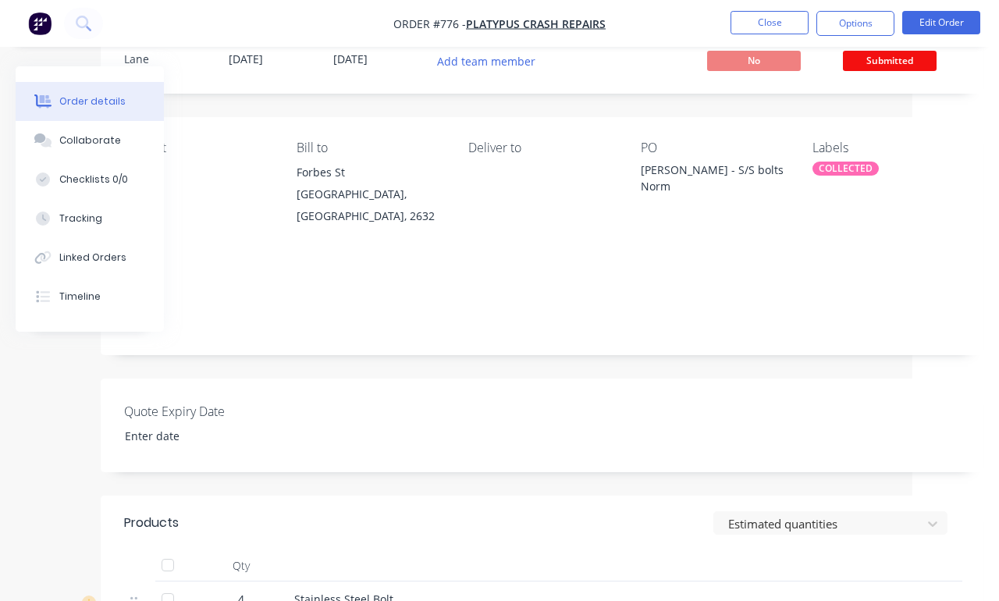
click at [903, 66] on span "Submitted" at bounding box center [890, 61] width 94 height 20
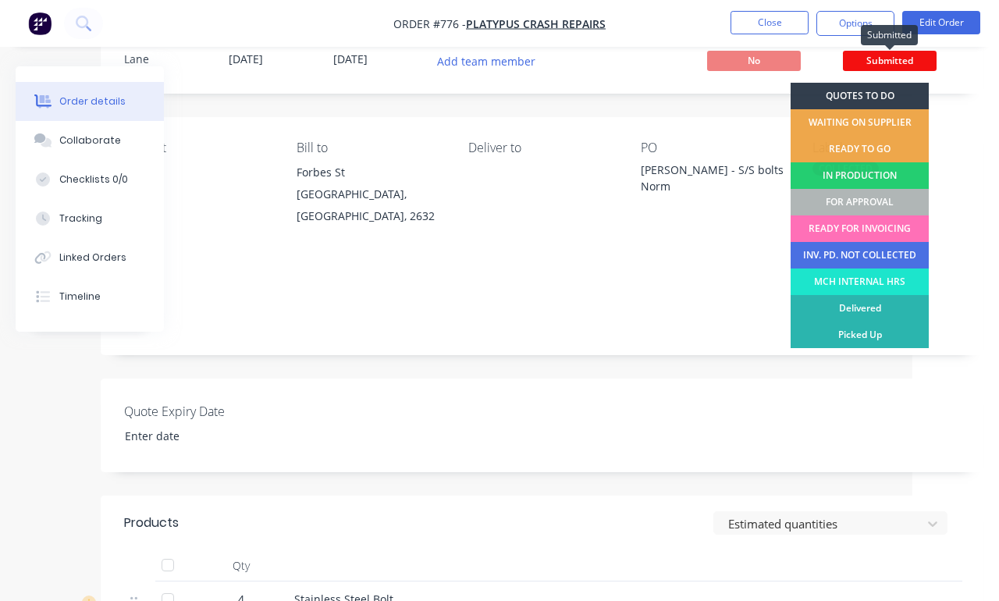
click at [900, 199] on div "FOR APPROVAL" at bounding box center [860, 202] width 138 height 27
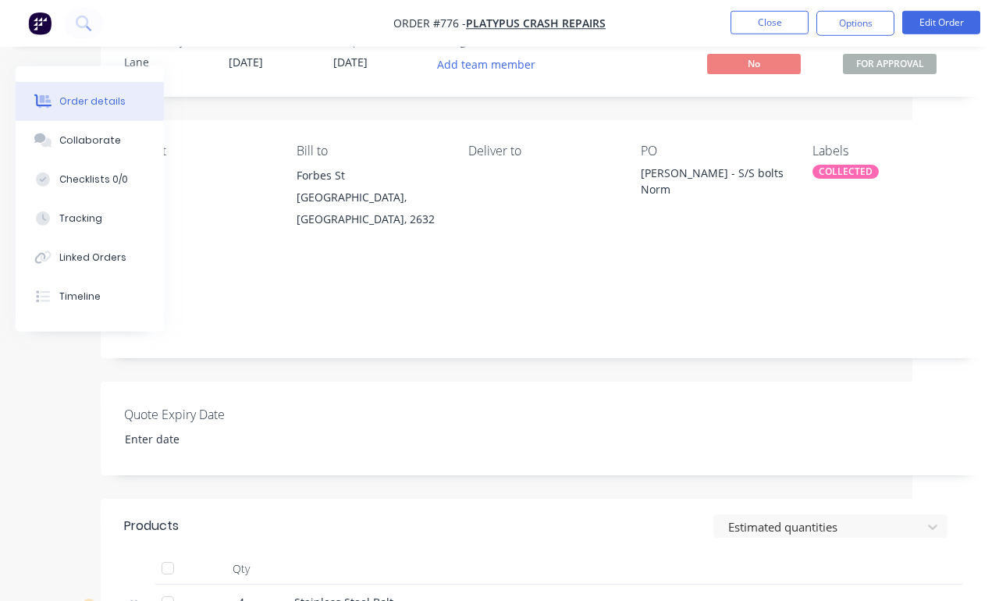
scroll to position [0, 86]
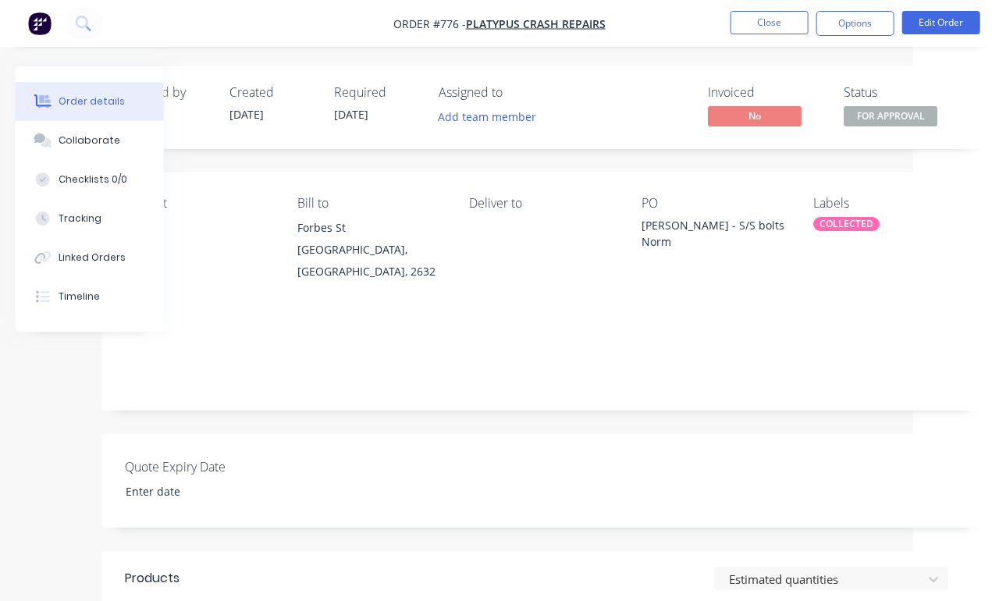
click at [776, 19] on button "Close" at bounding box center [770, 22] width 78 height 23
